Goal: Transaction & Acquisition: Subscribe to service/newsletter

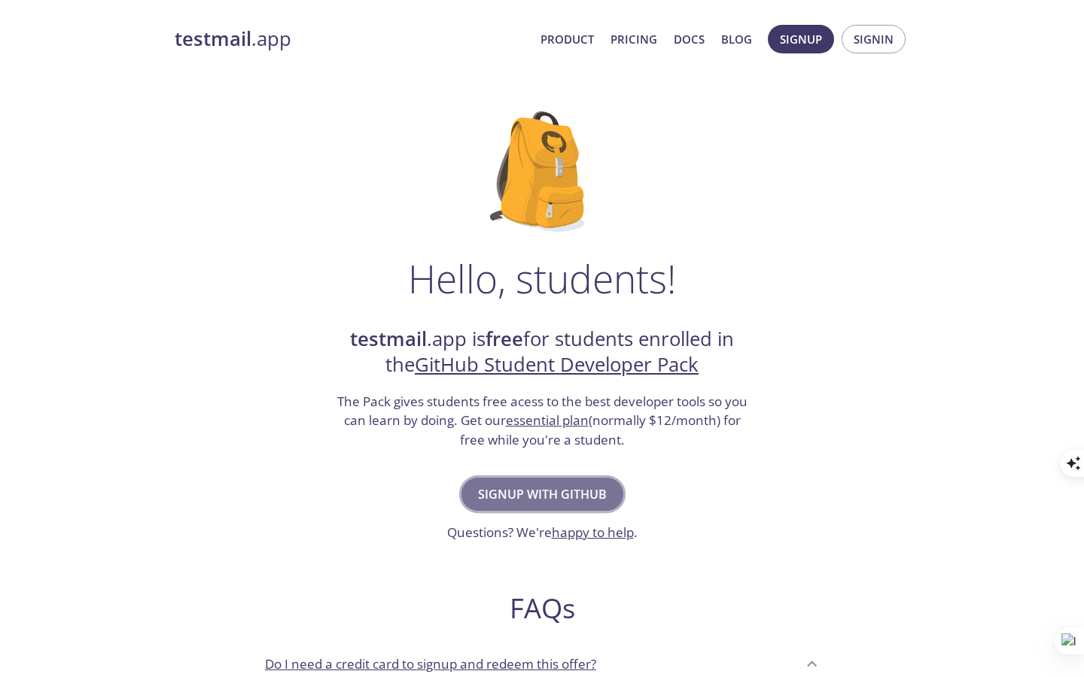
click at [580, 489] on span "Signup with GitHub" at bounding box center [542, 494] width 129 height 21
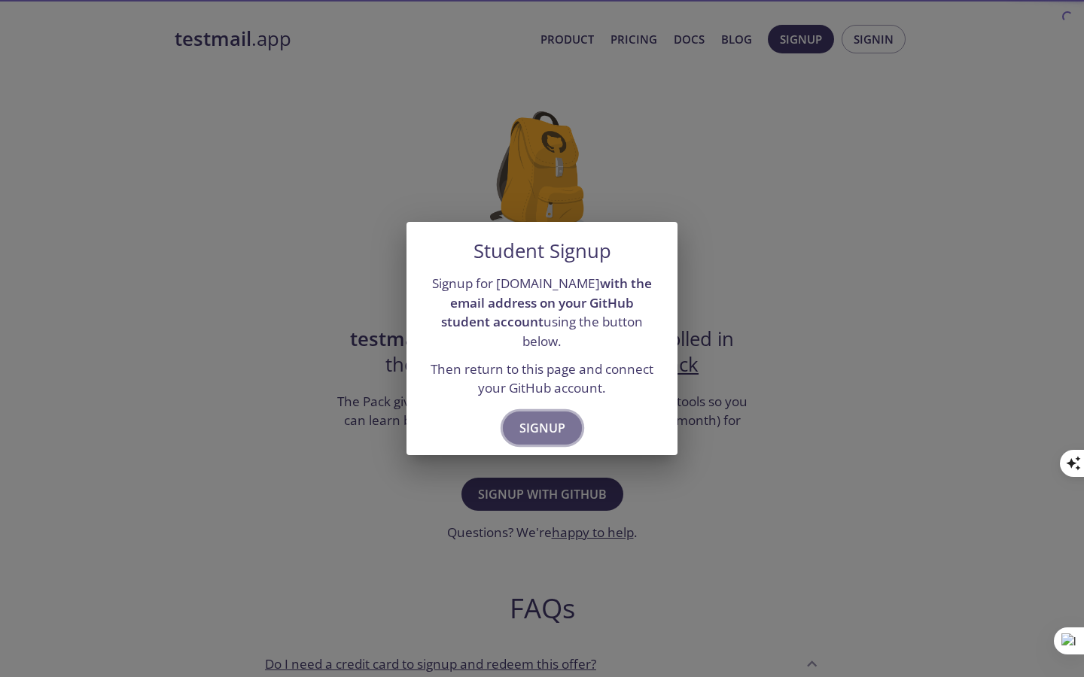
click at [550, 425] on span "Signup" at bounding box center [542, 428] width 46 height 21
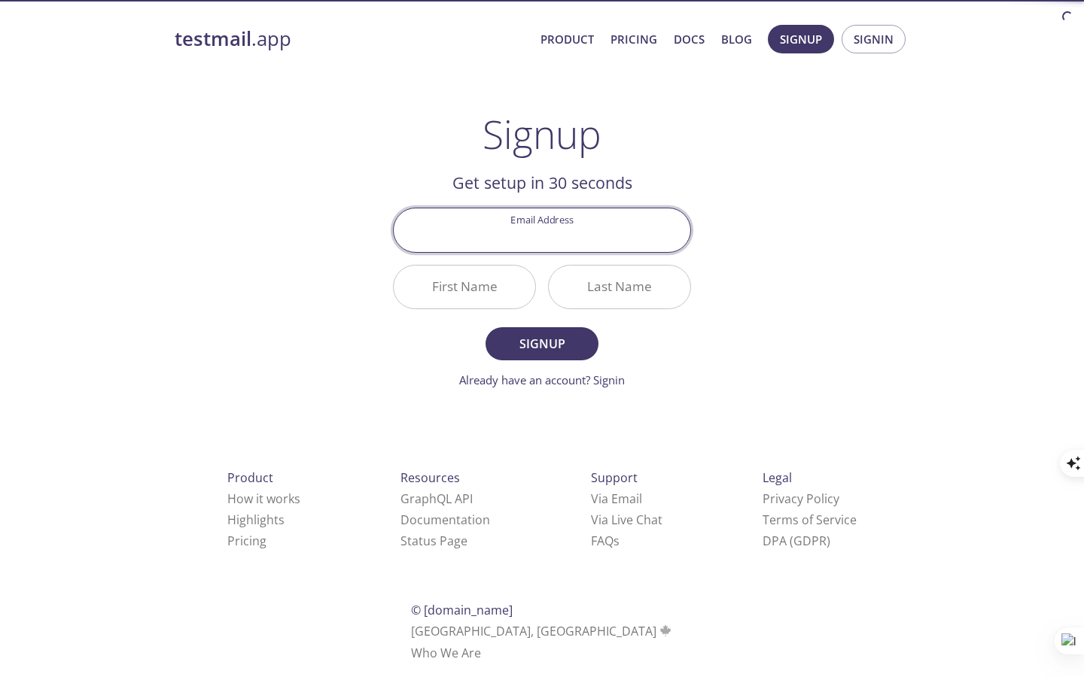
click at [551, 220] on input "Email Address" at bounding box center [542, 230] width 297 height 43
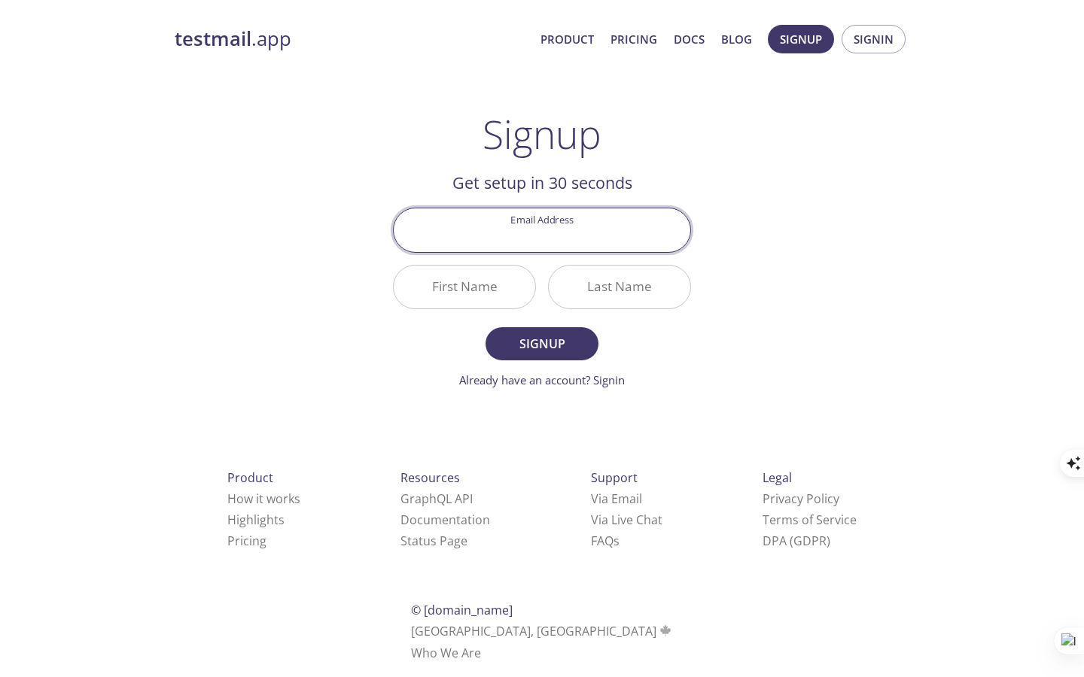
click at [561, 244] on input "Email Address" at bounding box center [542, 230] width 297 height 43
type input "[EMAIL_ADDRESS][DOMAIN_NAME]"
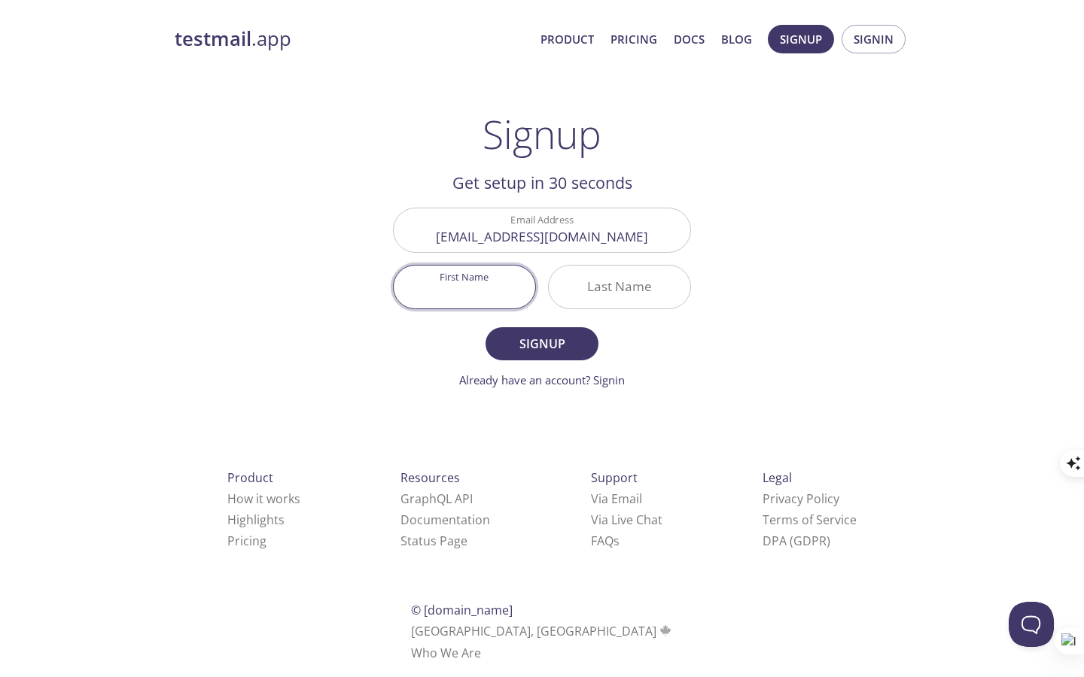
click at [528, 303] on div at bounding box center [464, 287] width 143 height 44
click at [524, 299] on input "First Name" at bounding box center [465, 287] width 142 height 43
type input "Sai"
click at [617, 290] on input "Last Name" at bounding box center [620, 287] width 142 height 43
type input "Ganta"
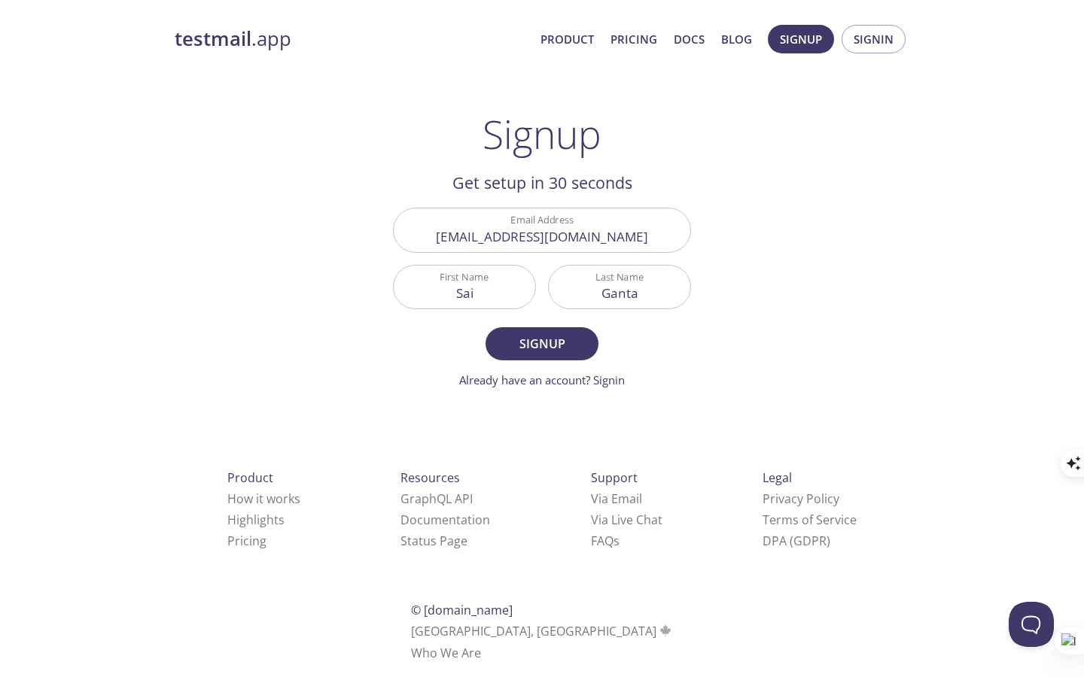
click at [569, 320] on form "Email Address meghanadh777@gmail.com First Name Sai Last Name Ganta Signup Alre…" at bounding box center [542, 298] width 298 height 181
click at [569, 328] on button "Signup" at bounding box center [542, 343] width 113 height 33
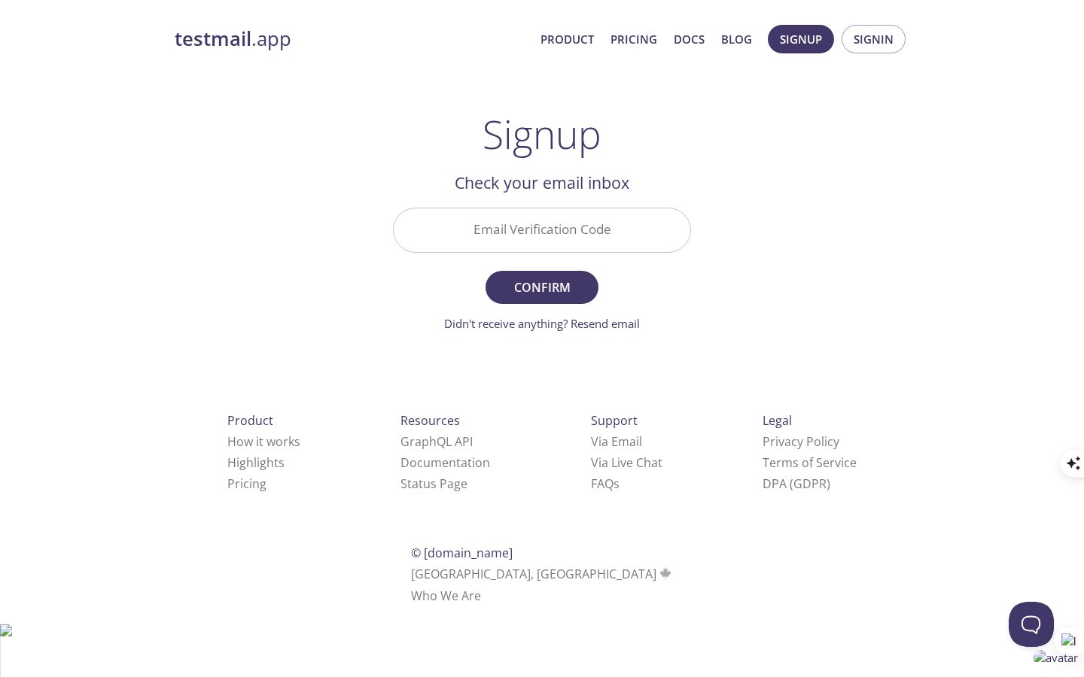
click at [626, 233] on input "Email Verification Code" at bounding box center [542, 230] width 297 height 43
click at [544, 231] on input "Email Verification Code" at bounding box center [542, 230] width 297 height 43
paste input "J9V9XN2"
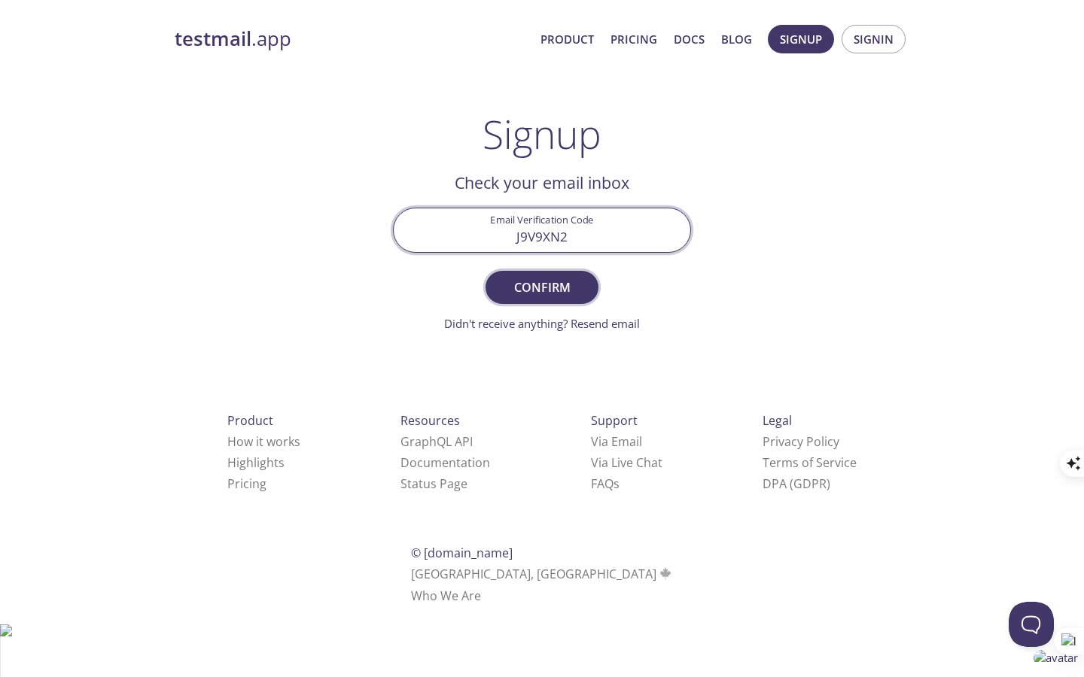
type input "J9V9XN2"
click at [568, 277] on span "Confirm" at bounding box center [542, 287] width 80 height 21
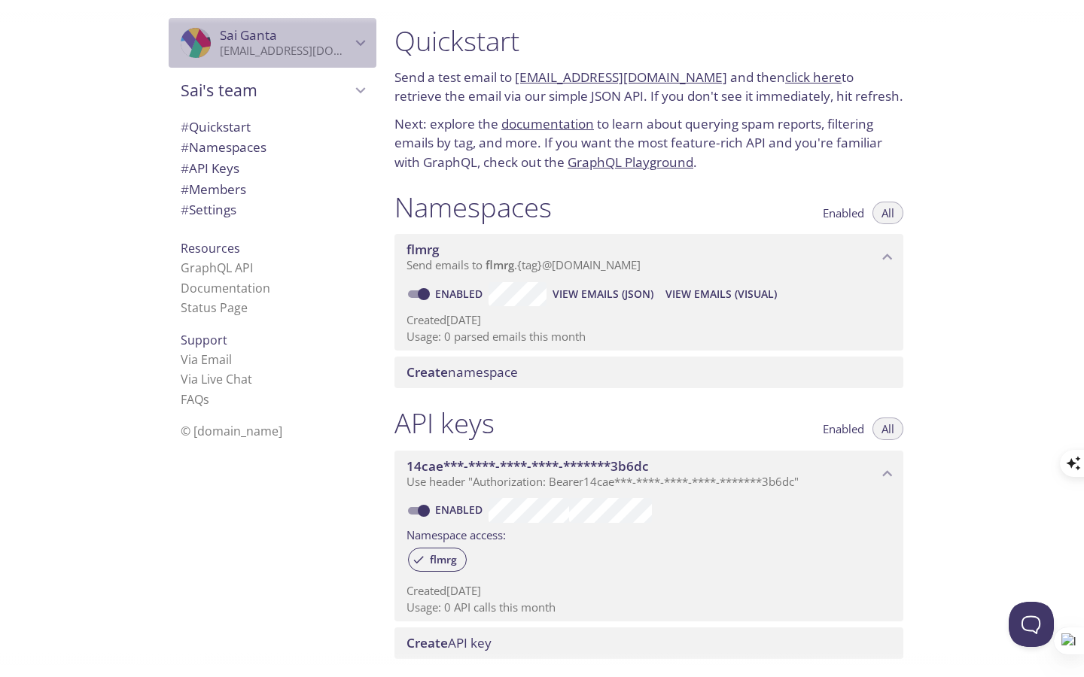
click at [339, 52] on p "[EMAIL_ADDRESS][DOMAIN_NAME]" at bounding box center [285, 51] width 131 height 15
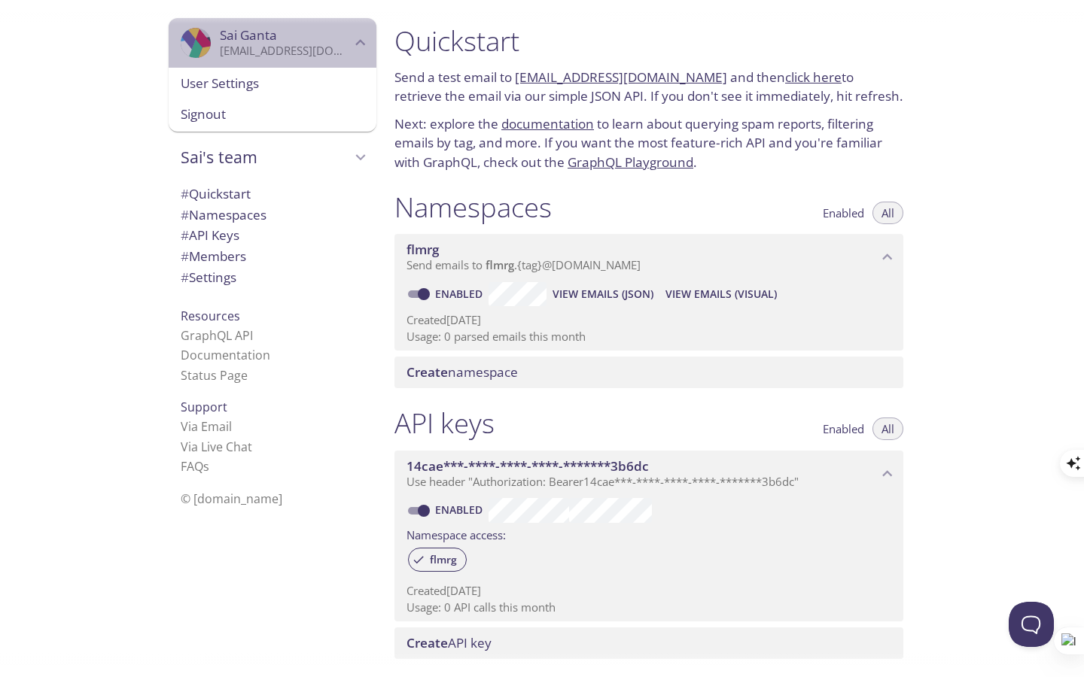
click at [339, 52] on p "[EMAIL_ADDRESS][DOMAIN_NAME]" at bounding box center [285, 51] width 131 height 15
